Goal: Information Seeking & Learning: Stay updated

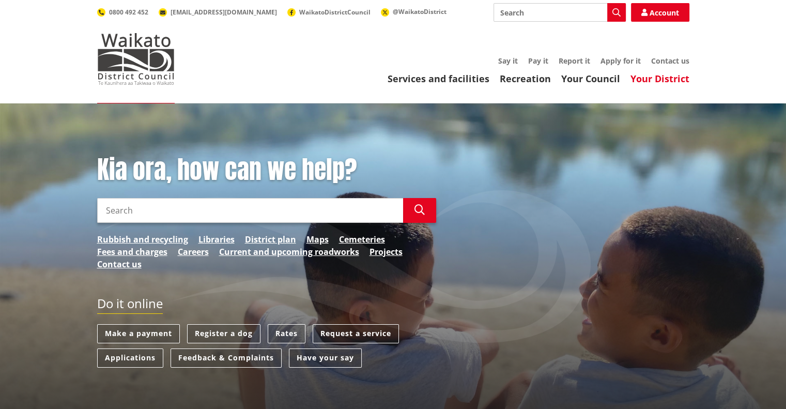
click at [684, 76] on link "Your District" at bounding box center [659, 78] width 59 height 12
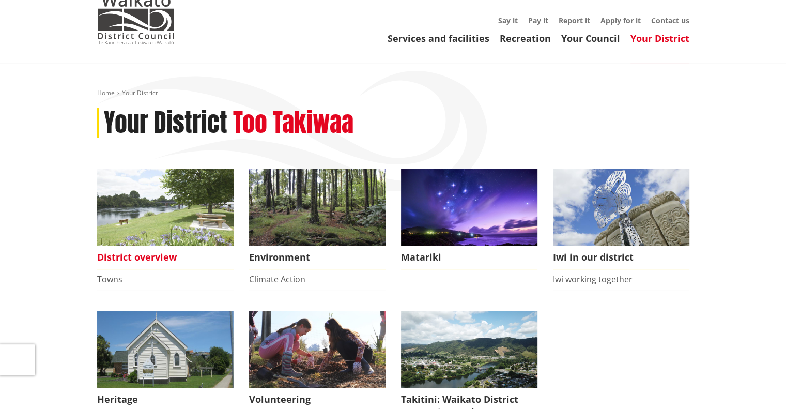
scroll to position [52, 0]
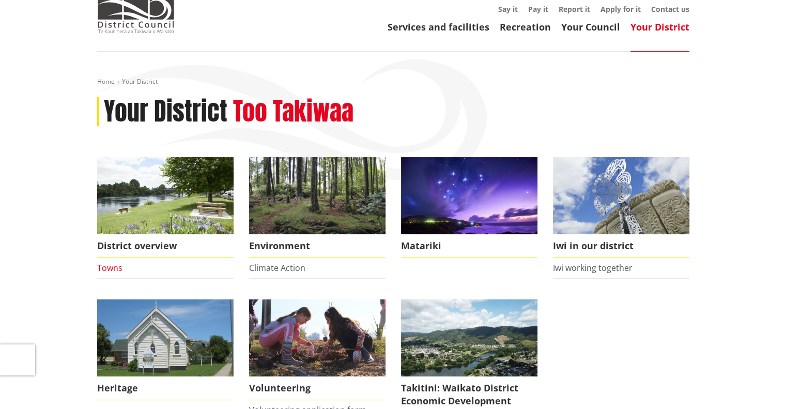
click at [110, 270] on link "Towns" at bounding box center [109, 267] width 25 height 11
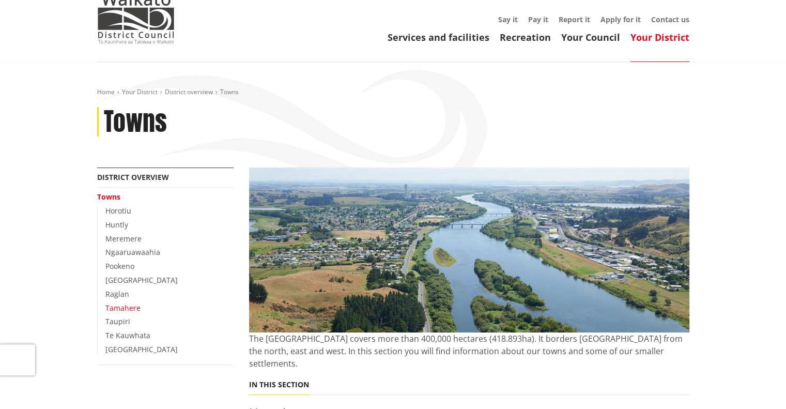
scroll to position [103, 0]
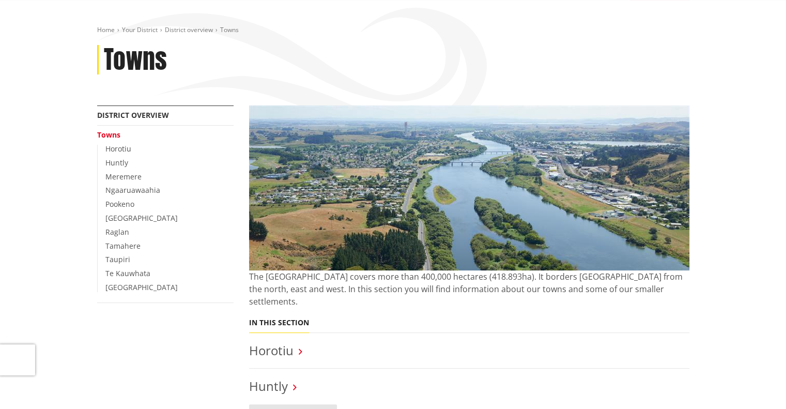
drag, startPoint x: 123, startPoint y: 204, endPoint x: 149, endPoint y: 247, distance: 50.2
click at [123, 204] on link "Pookeno" at bounding box center [119, 204] width 29 height 10
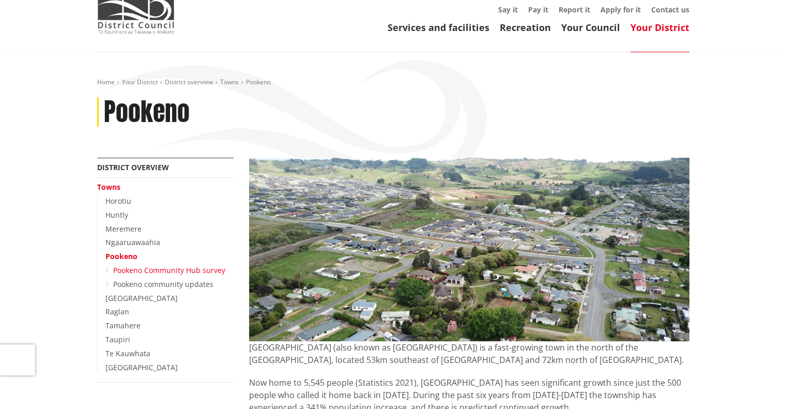
scroll to position [52, 0]
click at [188, 284] on link "Pookeno community updates" at bounding box center [163, 283] width 100 height 10
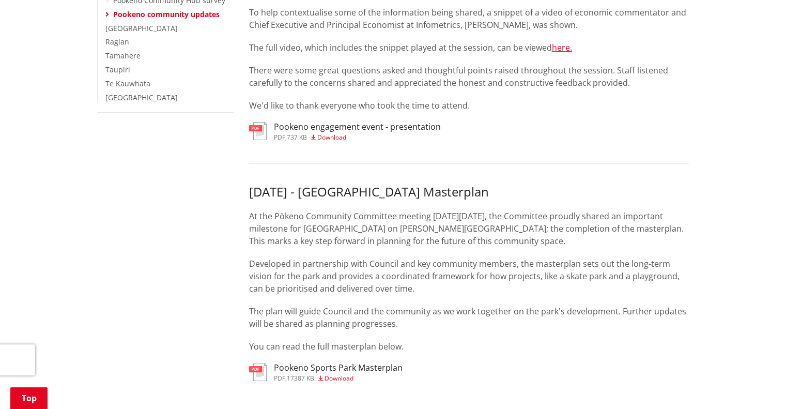
scroll to position [310, 0]
